Goal: Task Accomplishment & Management: Manage account settings

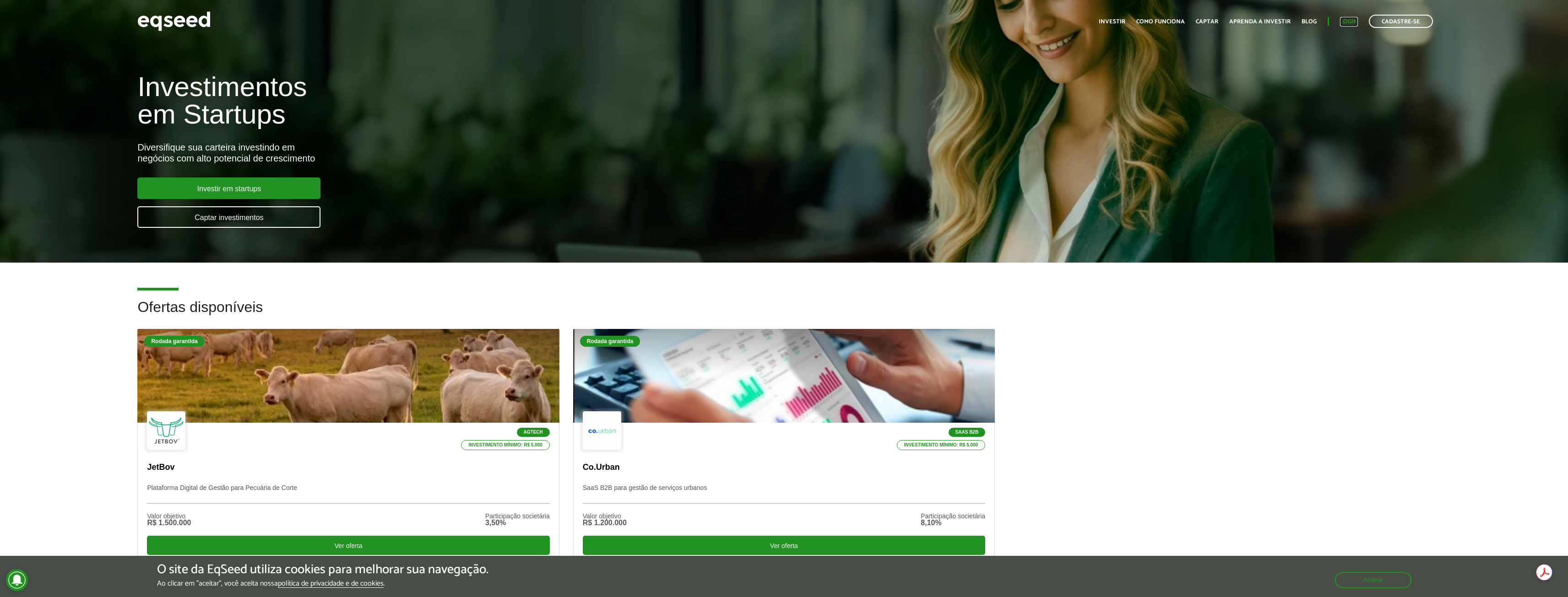
click at [1351, 22] on link "Login" at bounding box center [1349, 22] width 18 height 6
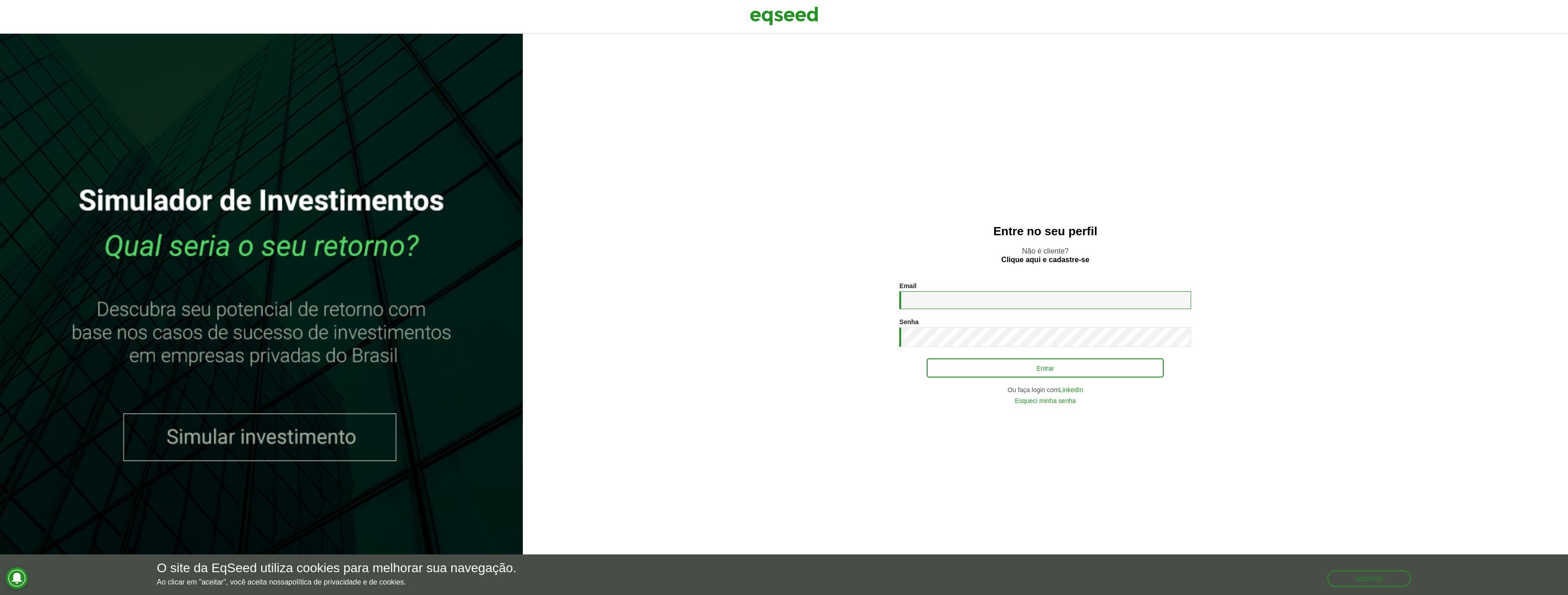
type input "**********"
click at [987, 370] on button "Entrar" at bounding box center [1046, 368] width 237 height 17
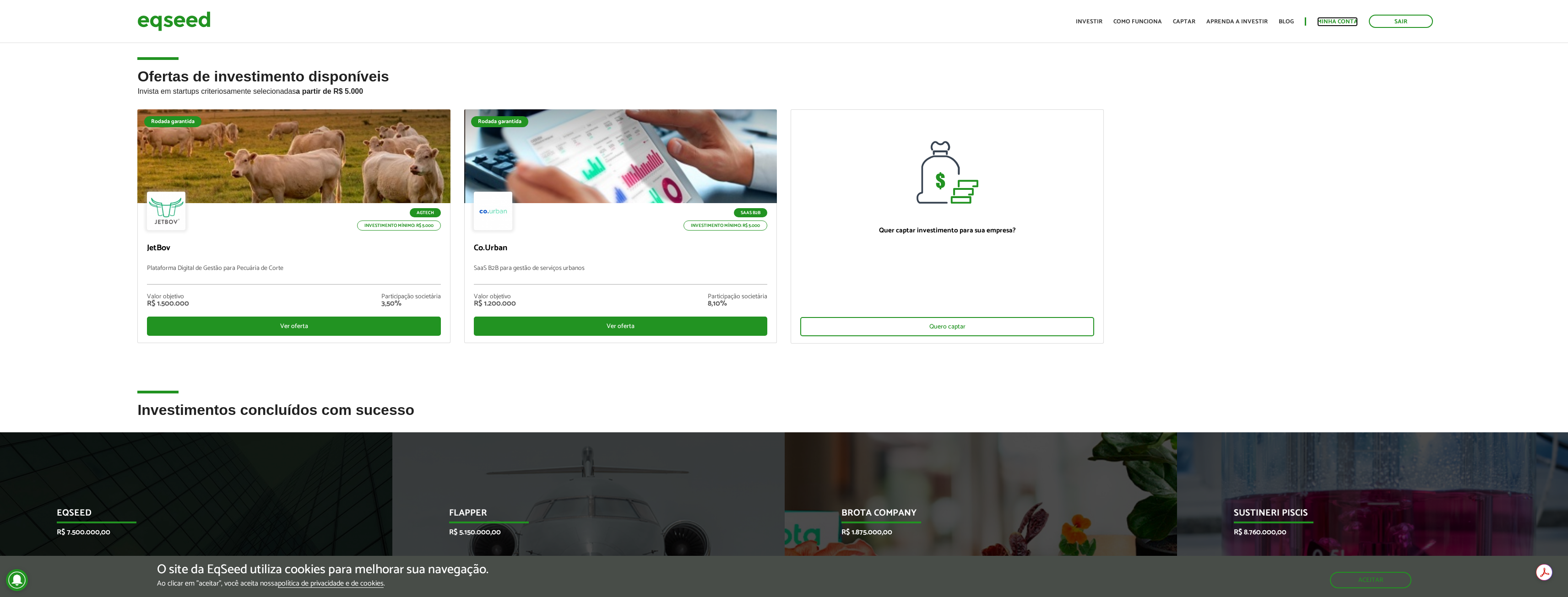
click at [1318, 23] on link "Minha conta" at bounding box center [1337, 22] width 40 height 6
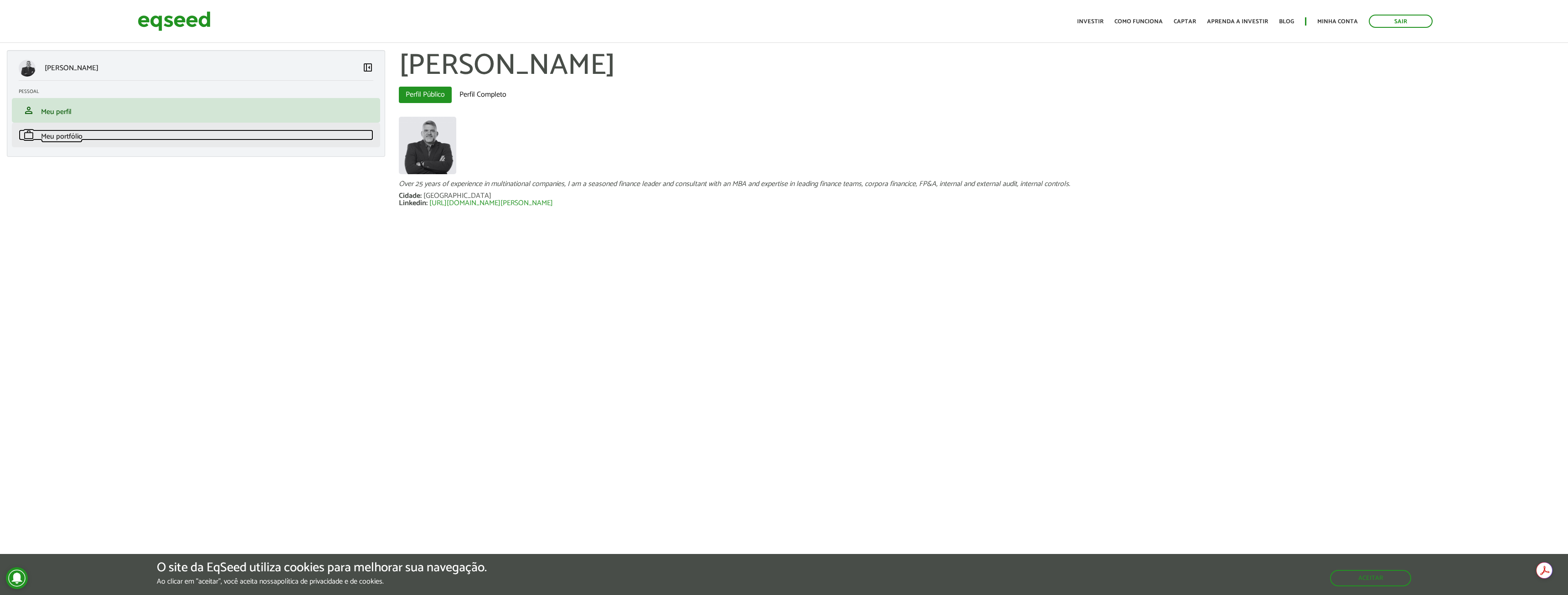
click at [107, 139] on link "work Meu portfólio" at bounding box center [196, 135] width 354 height 11
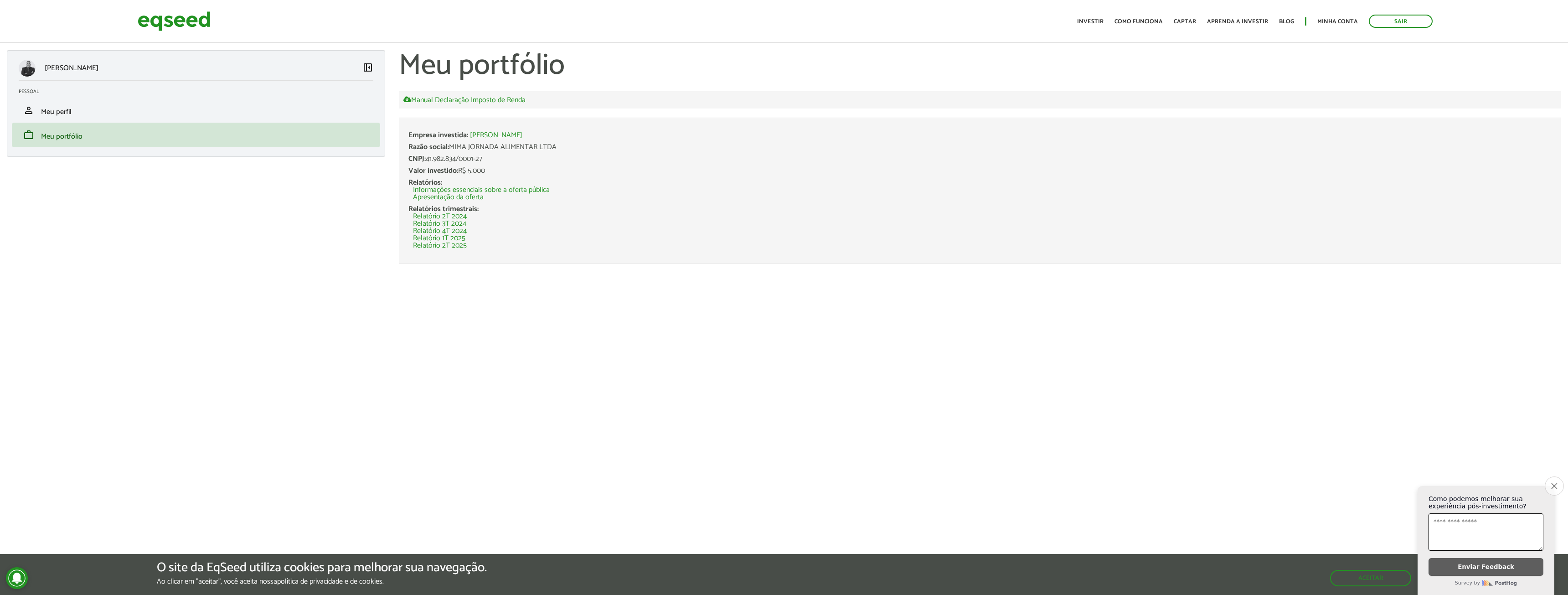
click at [1551, 483] on icon "Close survey" at bounding box center [1555, 486] width 6 height 6
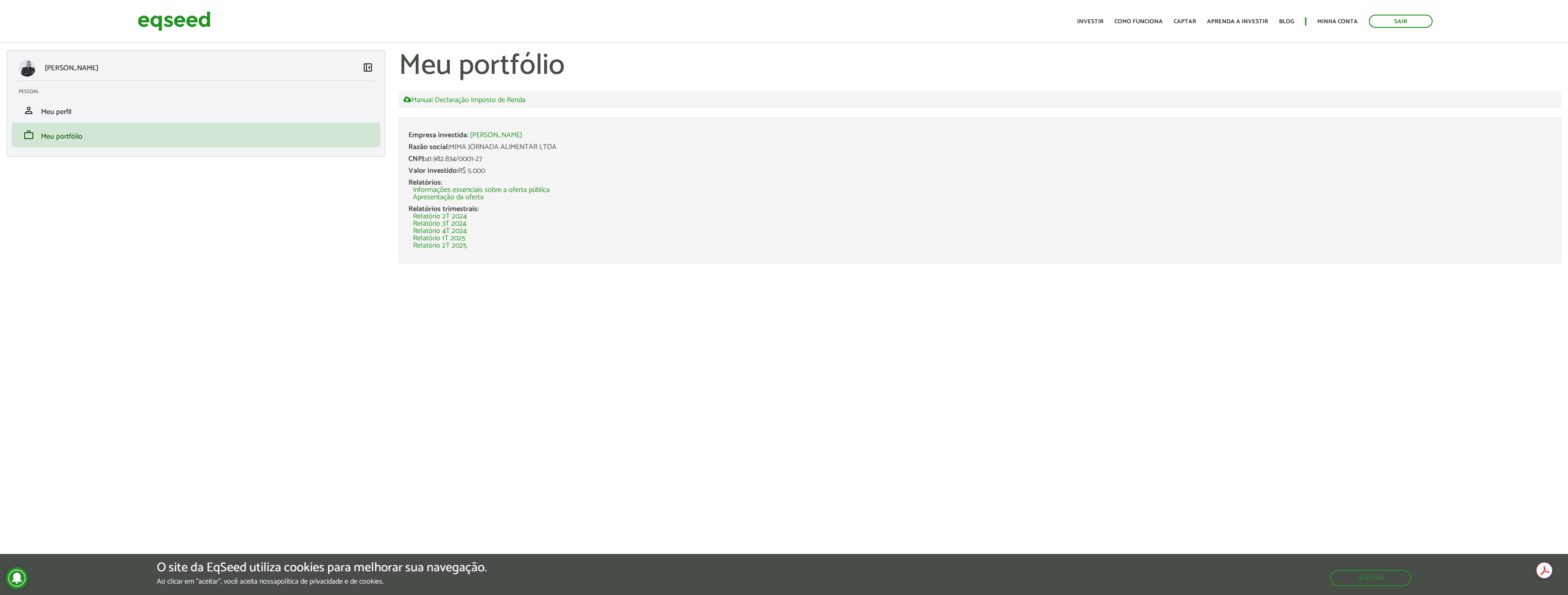
click at [372, 287] on article "[PERSON_NAME] left_panel_close [GEOGRAPHIC_DATA] person Meu perfil finance_mode…" at bounding box center [784, 152] width 1568 height 286
click at [476, 102] on link "Manual Declaração Imposto de Renda" at bounding box center [464, 99] width 122 height 8
click at [468, 297] on body "Sair Toggle navigation Toggle navigation Início Investir Como funciona" at bounding box center [784, 298] width 1568 height 595
click at [427, 245] on link "Relatório 2T 2025" at bounding box center [440, 245] width 54 height 7
